Goal: Navigation & Orientation: Find specific page/section

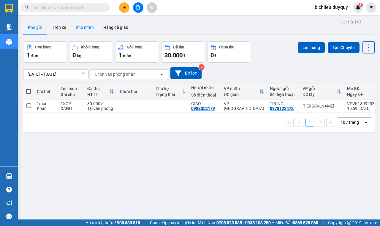
drag, startPoint x: 304, startPoint y: 0, endPoint x: 86, endPoint y: 25, distance: 218.9
click at [86, 25] on button "Kho nhận" at bounding box center [85, 27] width 28 height 14
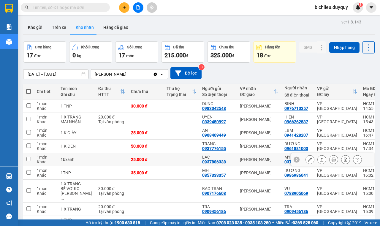
scroll to position [64, 0]
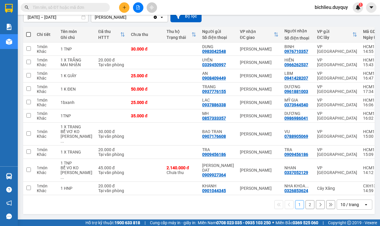
click at [304, 180] on div "10 / trang" at bounding box center [349, 204] width 18 height 6
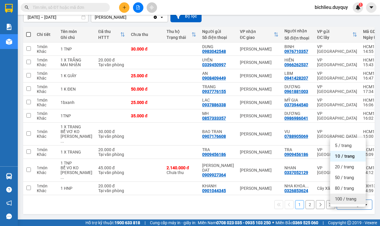
click at [304, 180] on span "100 / trang" at bounding box center [345, 199] width 21 height 6
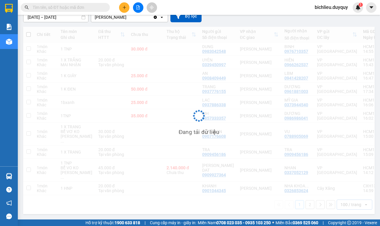
scroll to position [63, 0]
